Goal: Task Accomplishment & Management: Use online tool/utility

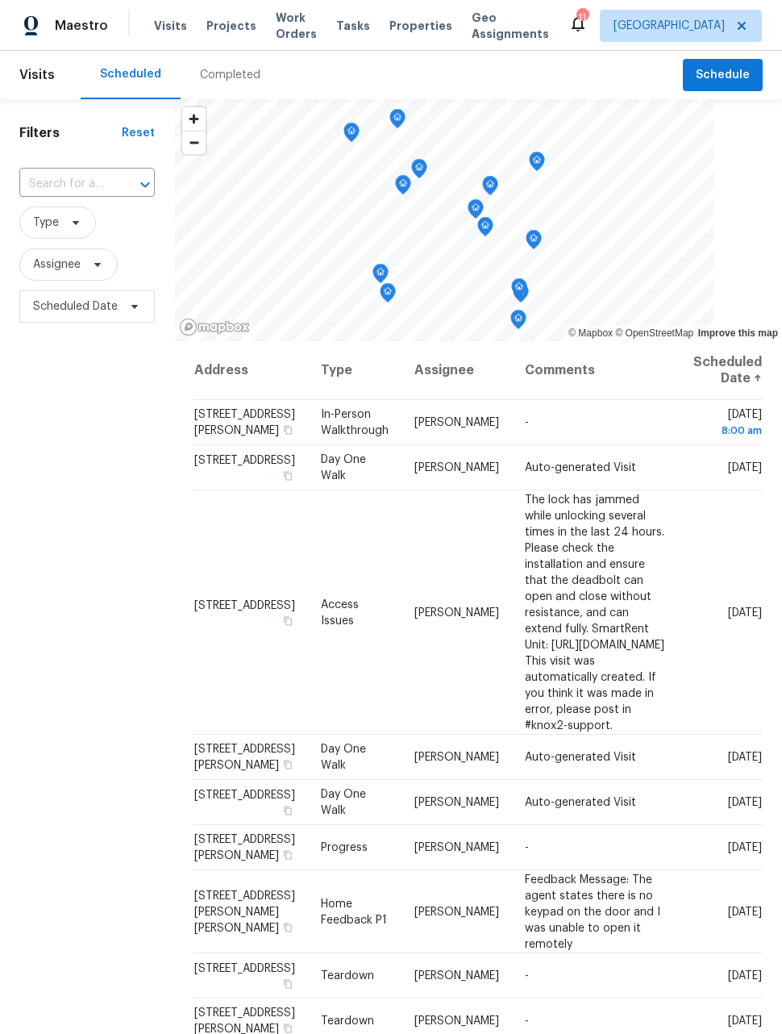
click at [289, 28] on span "Work Orders" at bounding box center [296, 26] width 41 height 32
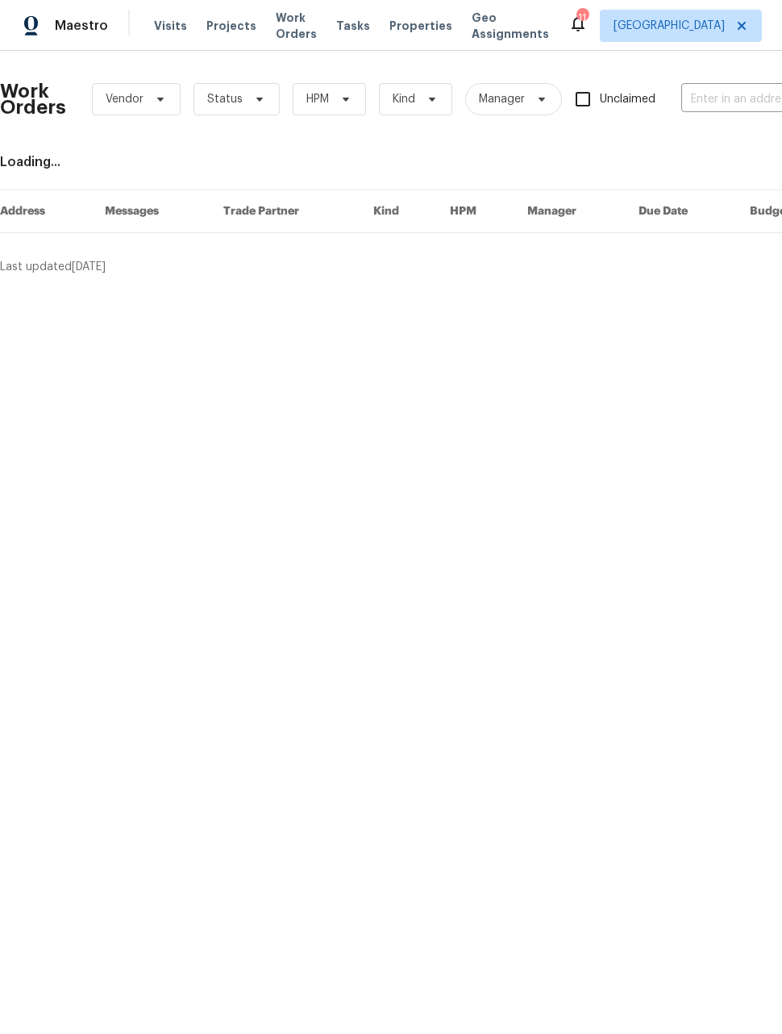
click at [732, 95] on input "text" at bounding box center [762, 99] width 161 height 25
type input "12713"
click at [653, 149] on li "[STREET_ADDRESS]" at bounding box center [675, 136] width 206 height 27
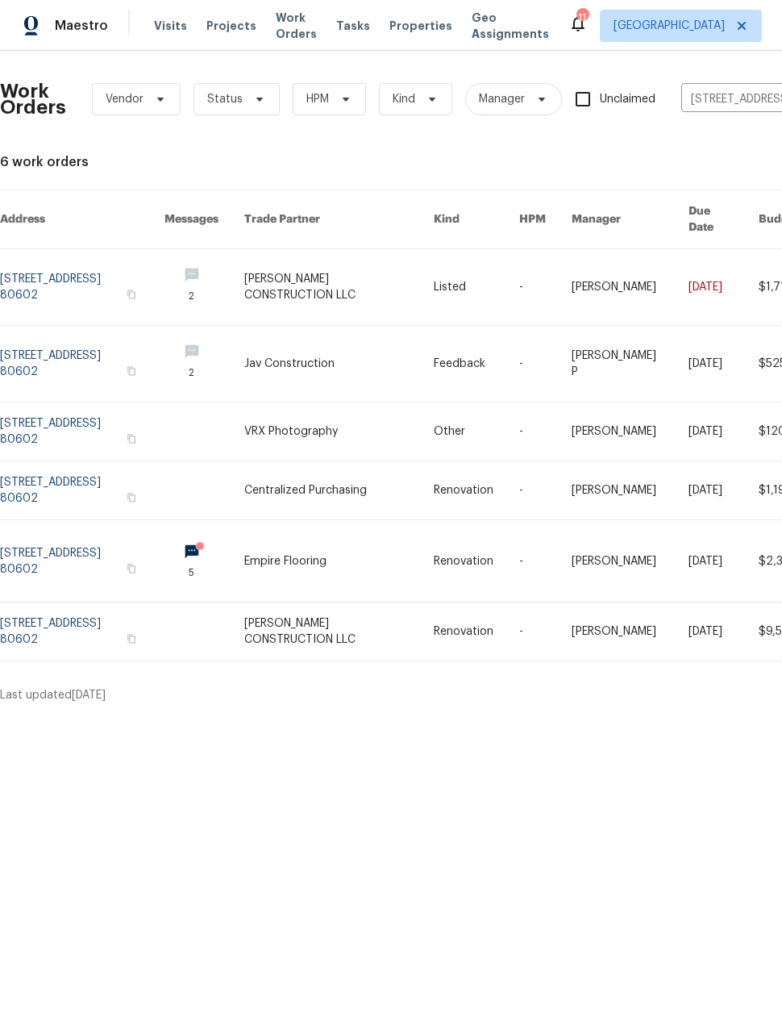
click at [339, 277] on link at bounding box center [339, 287] width 190 height 76
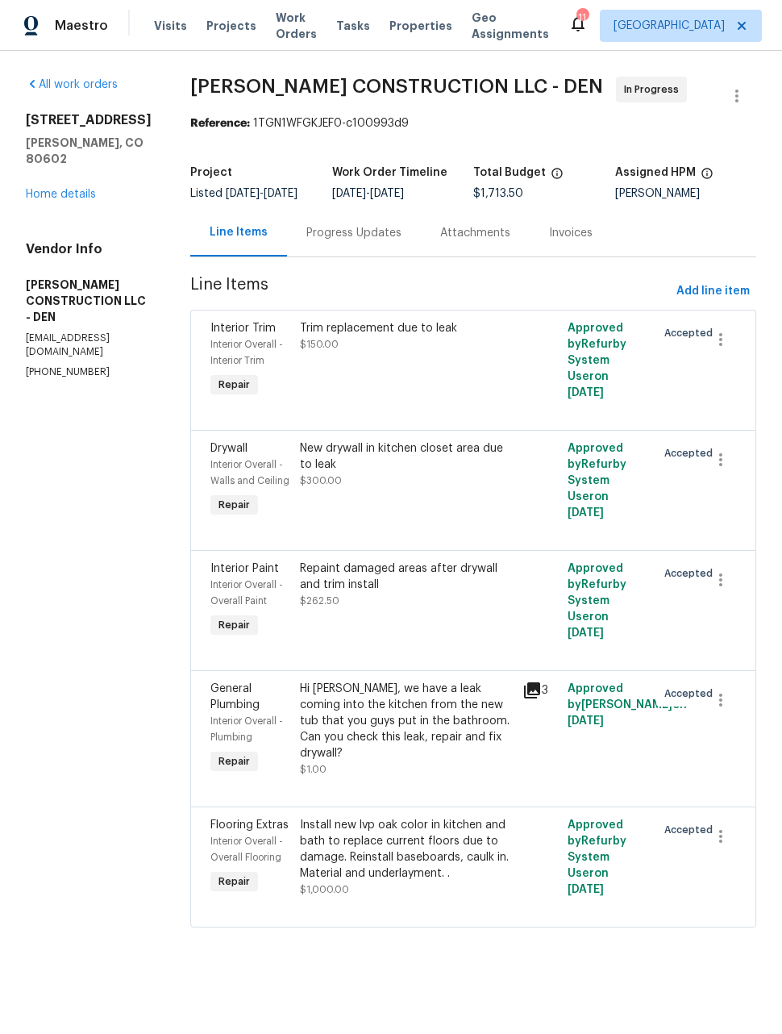
click at [340, 256] on div "Progress Updates" at bounding box center [354, 233] width 134 height 48
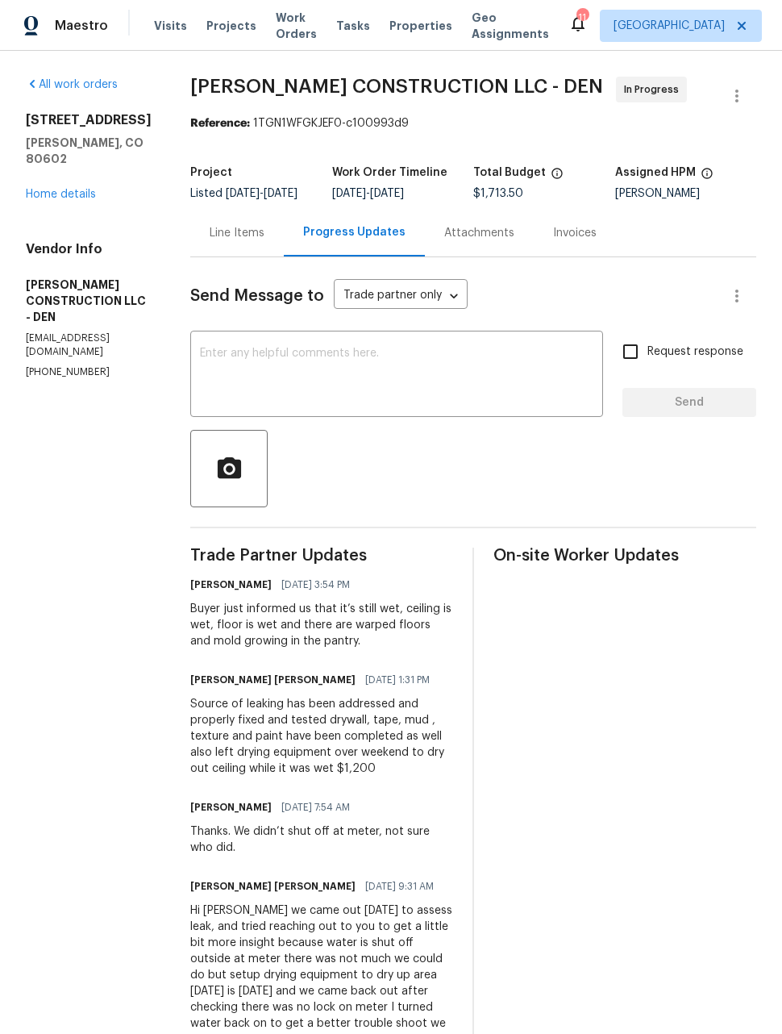
click at [81, 79] on link "All work orders" at bounding box center [72, 84] width 92 height 11
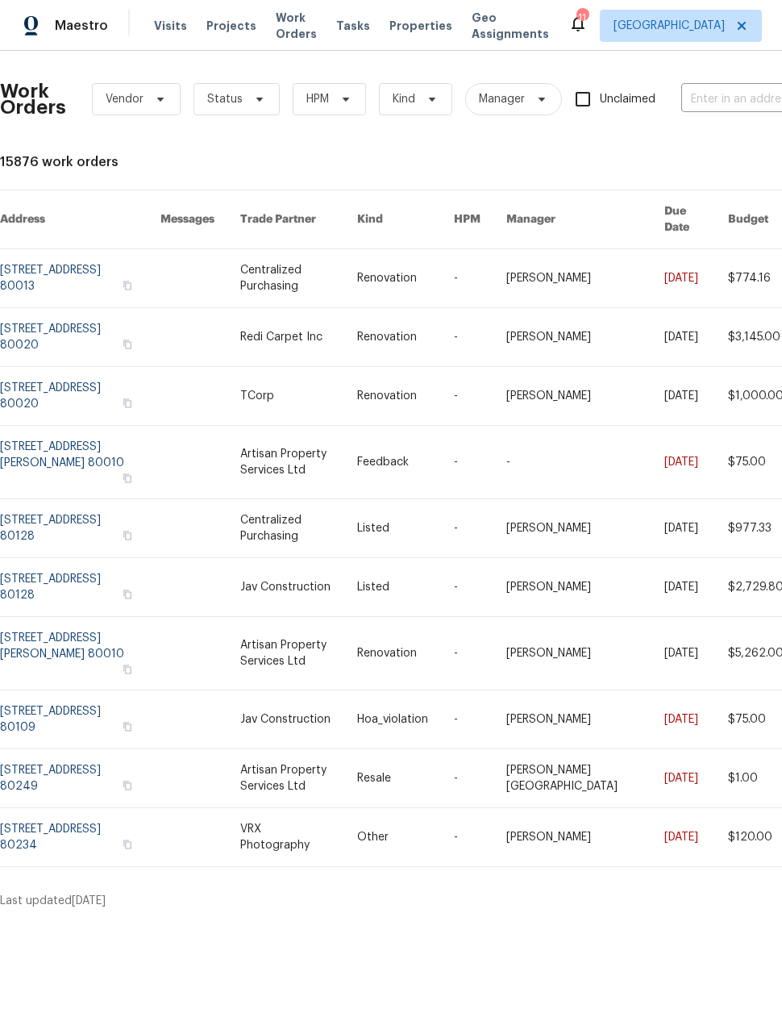
click at [77, 30] on span "Maestro" at bounding box center [81, 26] width 53 height 16
